Goal: Task Accomplishment & Management: Manage account settings

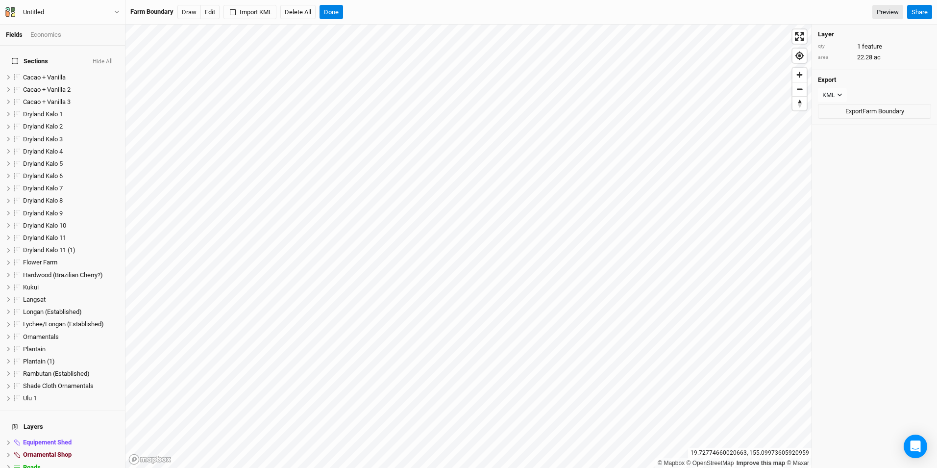
scroll to position [58, 0]
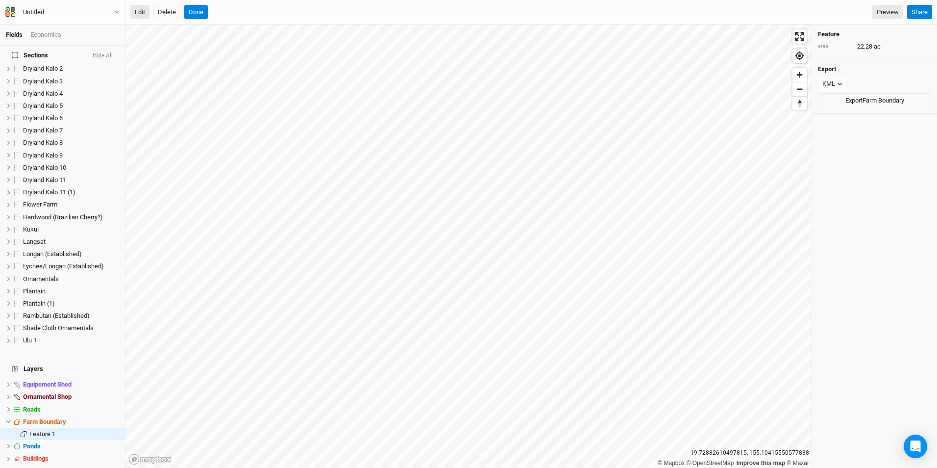
click at [134, 10] on button "Edit" at bounding box center [139, 12] width 19 height 15
click at [200, 8] on button "Done" at bounding box center [196, 12] width 24 height 15
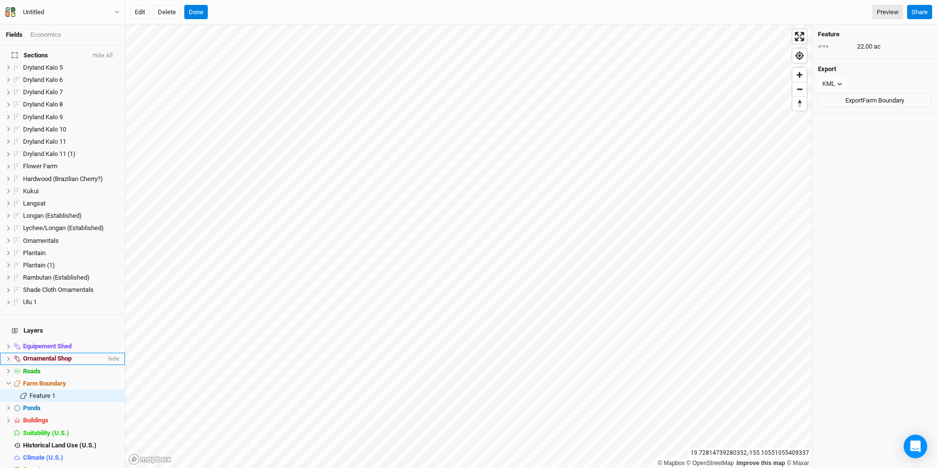
scroll to position [99, 0]
click at [195, 13] on button "Done" at bounding box center [196, 12] width 24 height 15
click at [71, 160] on div "Flower Farm" at bounding box center [58, 164] width 70 height 8
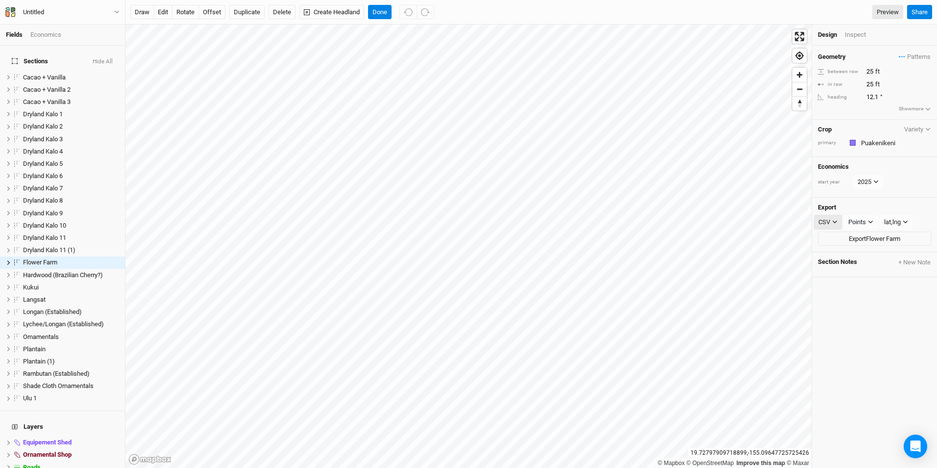
click at [834, 221] on icon "button" at bounding box center [834, 221] width 5 height 5
click at [862, 223] on div "Points" at bounding box center [857, 222] width 18 height 10
click at [871, 260] on span "Rows" at bounding box center [865, 257] width 19 height 11
click at [867, 223] on icon "button" at bounding box center [868, 221] width 5 height 5
click at [867, 239] on span "Points" at bounding box center [867, 242] width 22 height 11
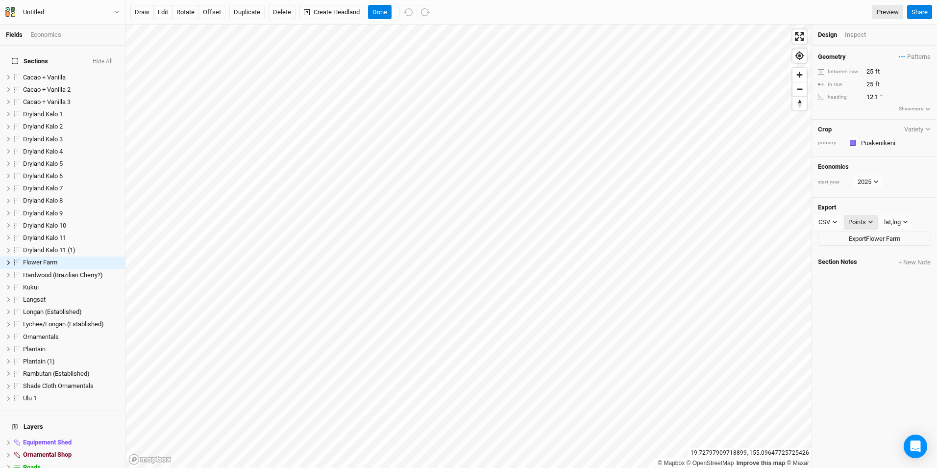
click at [873, 223] on icon "button" at bounding box center [870, 221] width 5 height 5
click at [866, 271] on span "Sections" at bounding box center [871, 272] width 31 height 11
click at [904, 257] on div "Section Notes + New Note" at bounding box center [874, 264] width 125 height 25
click at [898, 262] on button "+ New Note" at bounding box center [914, 262] width 33 height 9
type input "Varieties"
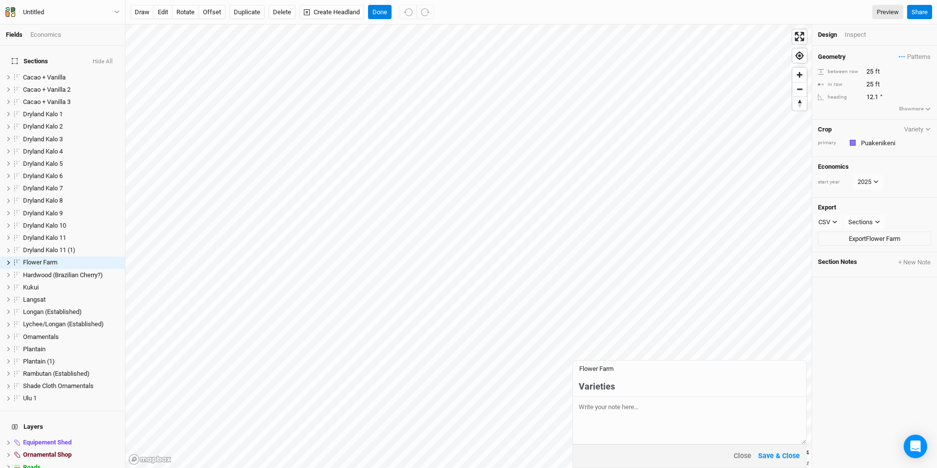
click at [616, 414] on textarea at bounding box center [689, 419] width 233 height 47
click at [681, 409] on textarea "Puakenikeni, plumeria, anthurium," at bounding box center [689, 419] width 233 height 47
click at [791, 417] on textarea "Puakenikeni, plumeria, anthurium, protea, dahlia." at bounding box center [689, 419] width 233 height 47
click at [615, 419] on textarea "Puakenikeni, plumeria, anthurium, protea, dahlia." at bounding box center [689, 419] width 233 height 47
type textarea "Puakenikeni, plumeria, anthurium, protea, dahlia."
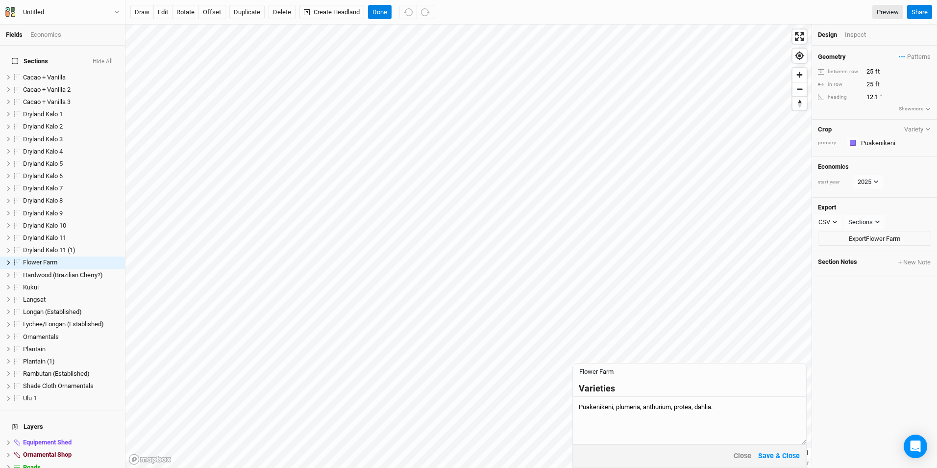
click at [891, 194] on div "Economics start year [DATE]" at bounding box center [874, 177] width 125 height 40
click at [771, 458] on button "Save & Close" at bounding box center [779, 455] width 43 height 11
click at [381, 9] on button "Done" at bounding box center [380, 12] width 24 height 15
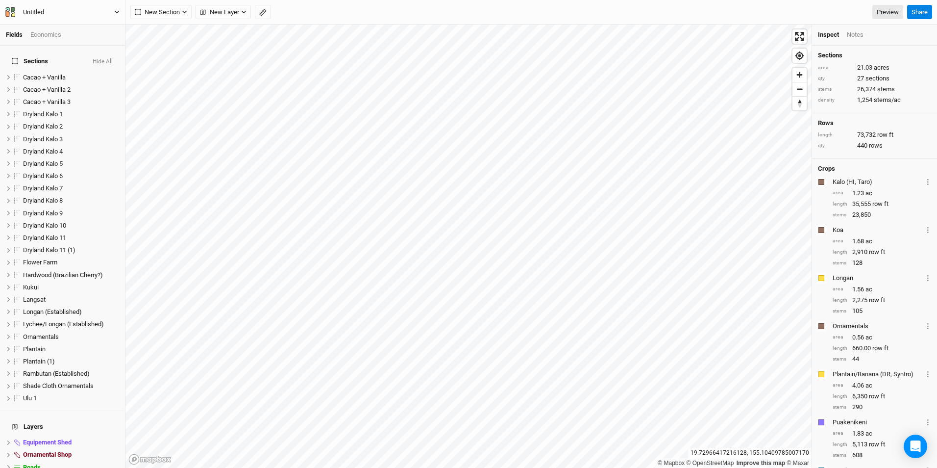
click at [42, 12] on div "Untitled" at bounding box center [33, 12] width 21 height 10
click at [101, 42] on button "Project Settings" at bounding box center [80, 40] width 77 height 13
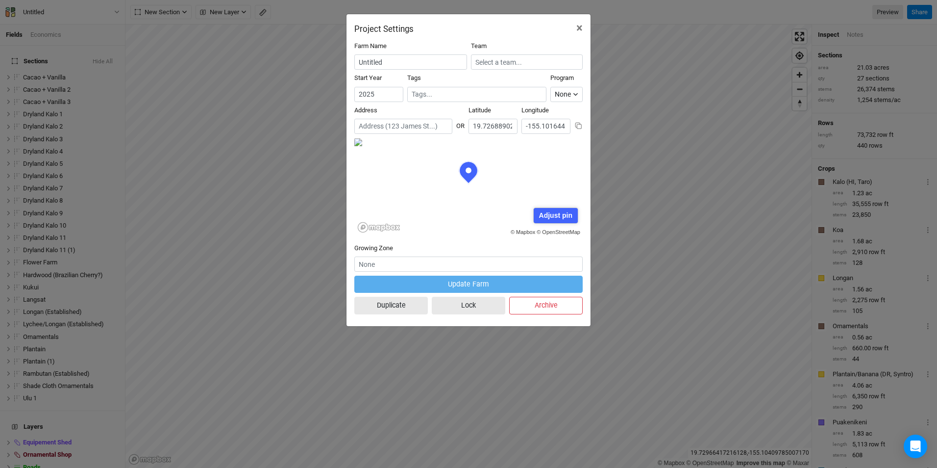
scroll to position [49, 114]
drag, startPoint x: 395, startPoint y: 59, endPoint x: 341, endPoint y: 62, distance: 53.5
click at [341, 62] on div "Project Settings × Farm Name Untitled Team Start Year [DATE] Tags Program None …" at bounding box center [468, 234] width 937 height 468
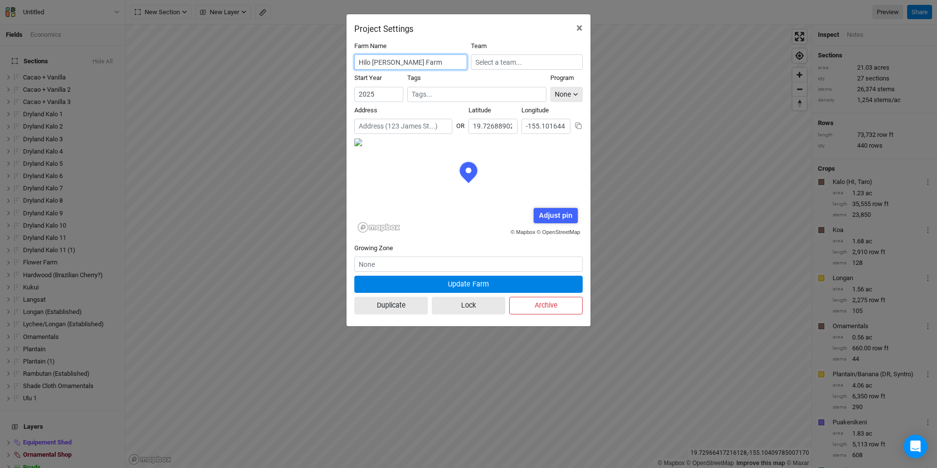
type input "Hilo [PERSON_NAME] Farm"
click at [576, 96] on icon "button" at bounding box center [575, 94] width 5 height 5
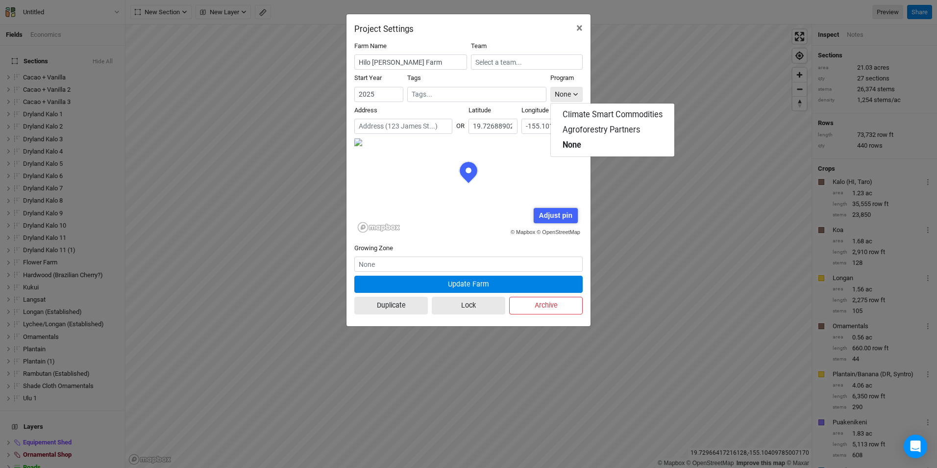
click at [577, 95] on icon "button" at bounding box center [575, 94] width 5 height 5
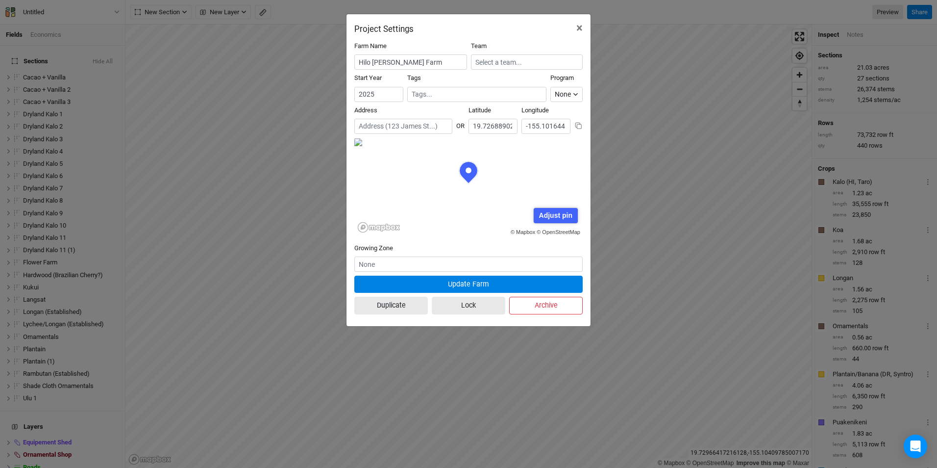
click at [471, 169] on icon at bounding box center [468, 172] width 19 height 23
click at [472, 171] on icon at bounding box center [468, 172] width 19 height 23
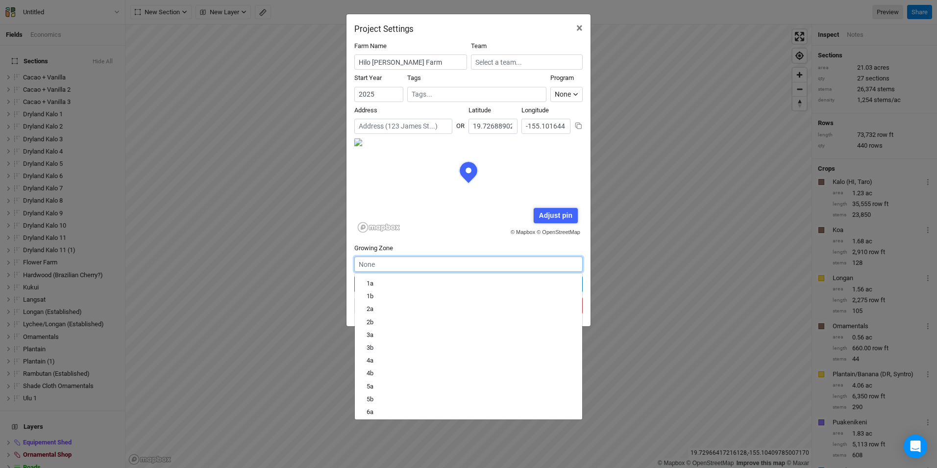
click at [402, 264] on input "text" at bounding box center [468, 263] width 228 height 15
click at [406, 380] on div "11b" at bounding box center [469, 380] width 204 height 9
type input "11b"
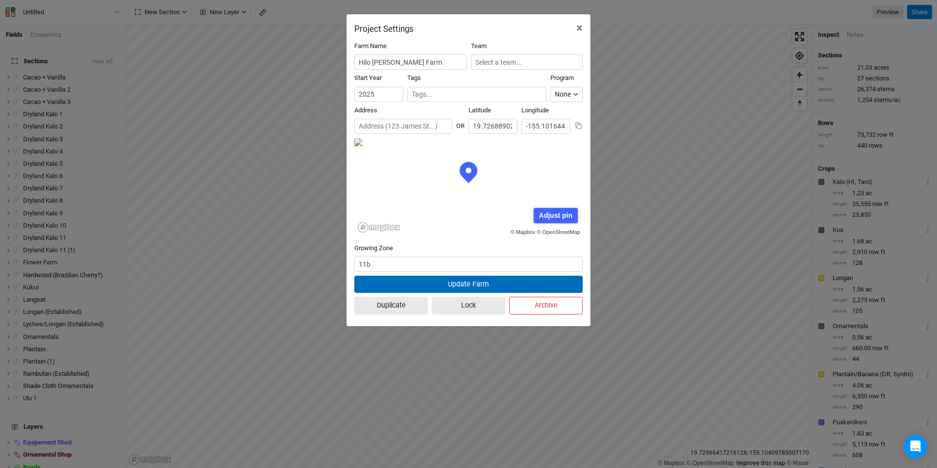
click at [472, 283] on button "Update Farm" at bounding box center [468, 283] width 228 height 17
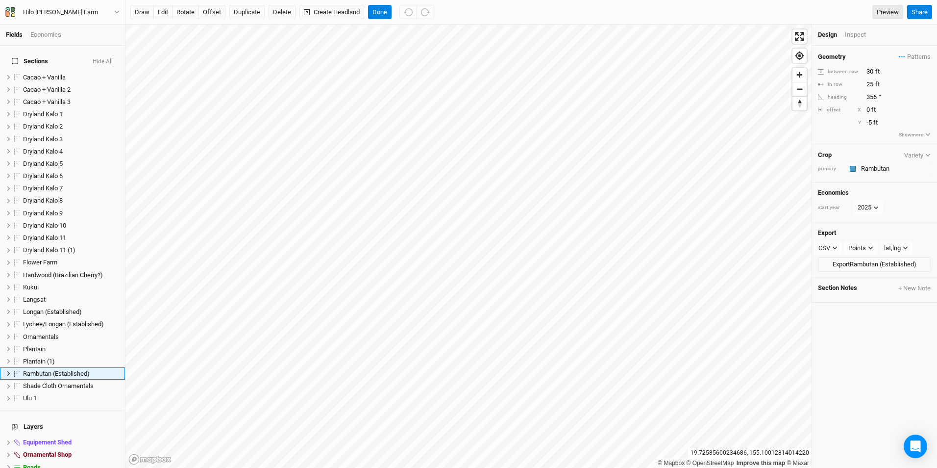
scroll to position [99, 0]
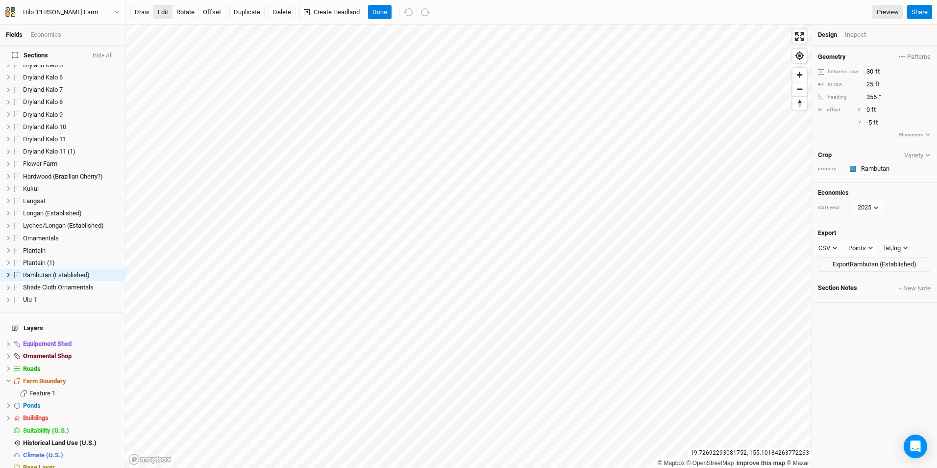
click at [163, 14] on button "edit" at bounding box center [162, 12] width 19 height 15
click at [378, 14] on button "Done" at bounding box center [380, 12] width 24 height 15
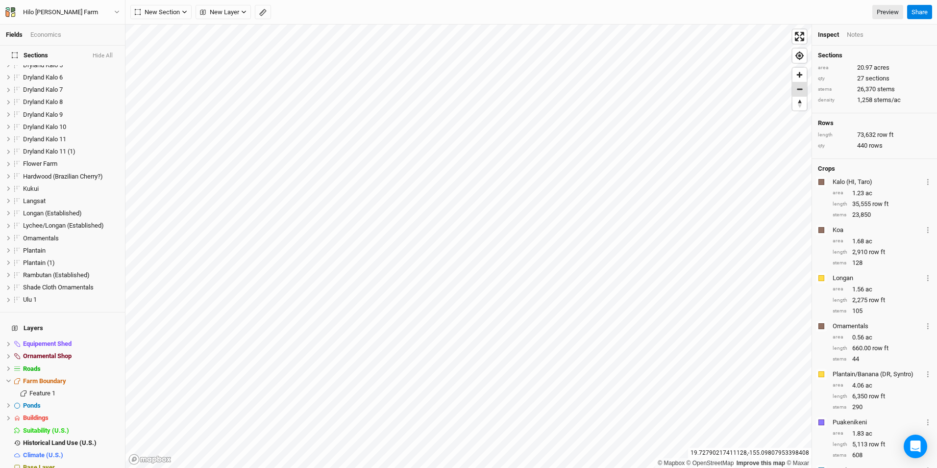
click at [798, 89] on span "Zoom out" at bounding box center [799, 89] width 14 height 14
click at [644, 467] on html "Fields Economics Sections Hide All Cacao + Vanilla hide Cacao + Vanilla 2 hide …" at bounding box center [468, 234] width 937 height 468
click at [595, 0] on html "Fields Economics Sections Hide All Cacao + Vanilla hide Cacao + Vanilla 2 hide …" at bounding box center [468, 234] width 937 height 468
click at [566, 0] on html "Fields Economics Sections Hide All Cacao + Vanilla hide Cacao + Vanilla 2 hide …" at bounding box center [468, 234] width 937 height 468
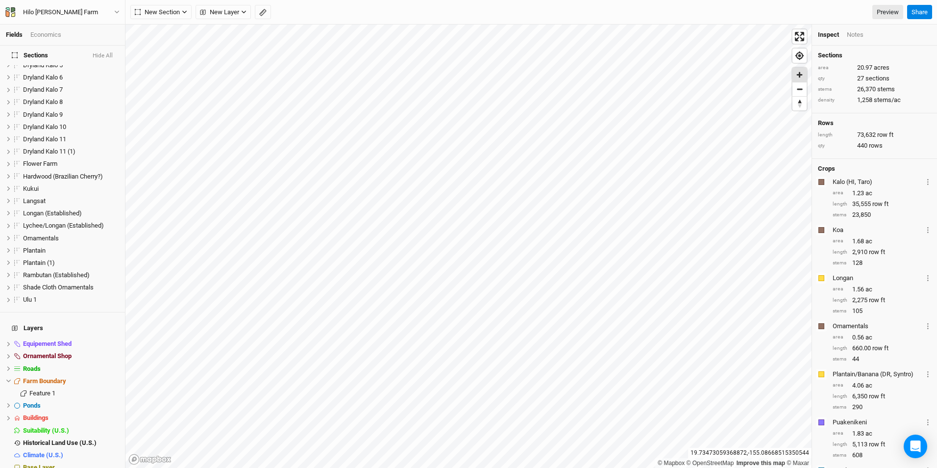
click at [803, 72] on span "Zoom in" at bounding box center [799, 75] width 14 height 14
click at [802, 86] on span "Zoom out" at bounding box center [799, 89] width 14 height 14
click at [798, 87] on span "Zoom out" at bounding box center [799, 89] width 14 height 14
click at [799, 76] on span "Zoom in" at bounding box center [799, 75] width 14 height 14
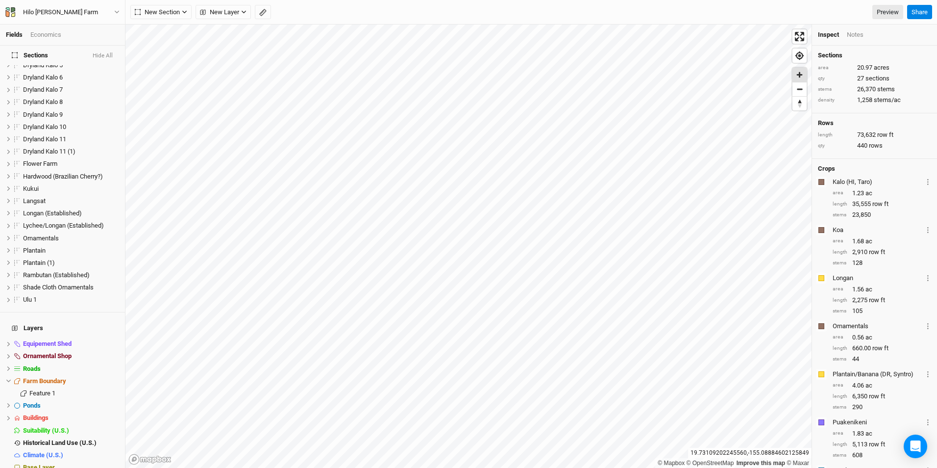
click at [799, 74] on span "Zoom in" at bounding box center [799, 75] width 14 height 14
